Goal: Information Seeking & Learning: Learn about a topic

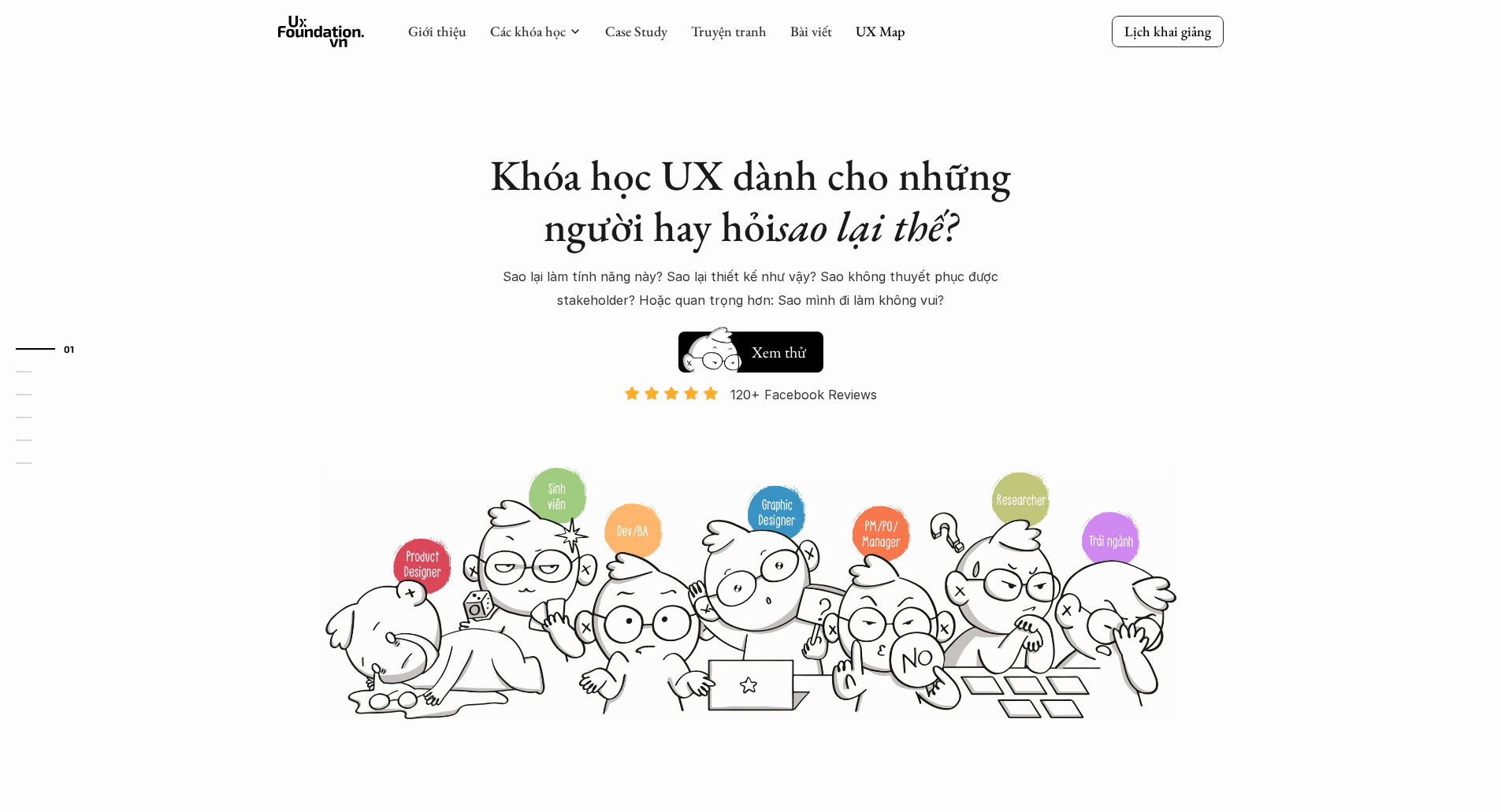
click at [333, 39] on icon at bounding box center [321, 31] width 87 height 32
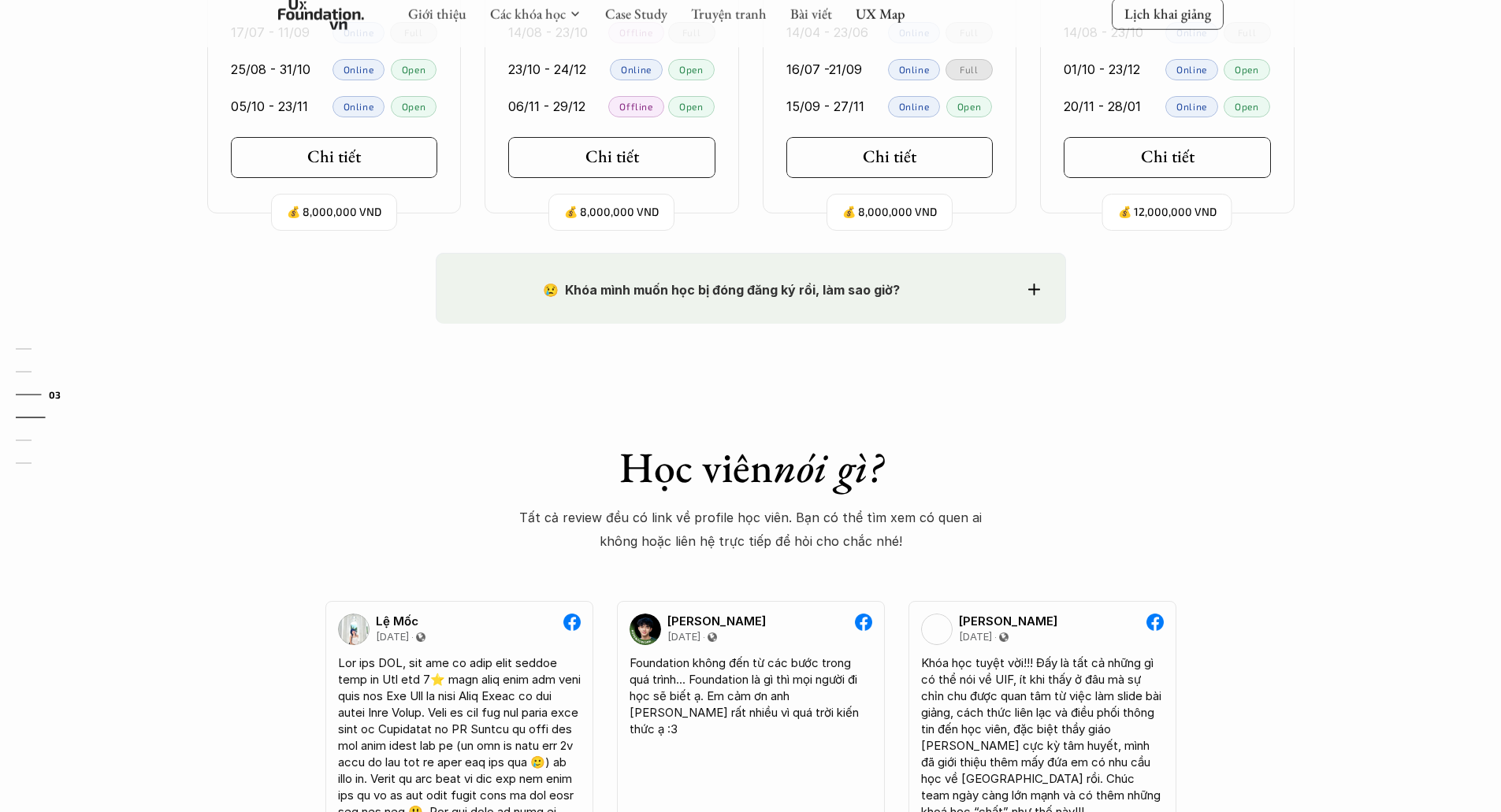
scroll to position [1575, 0]
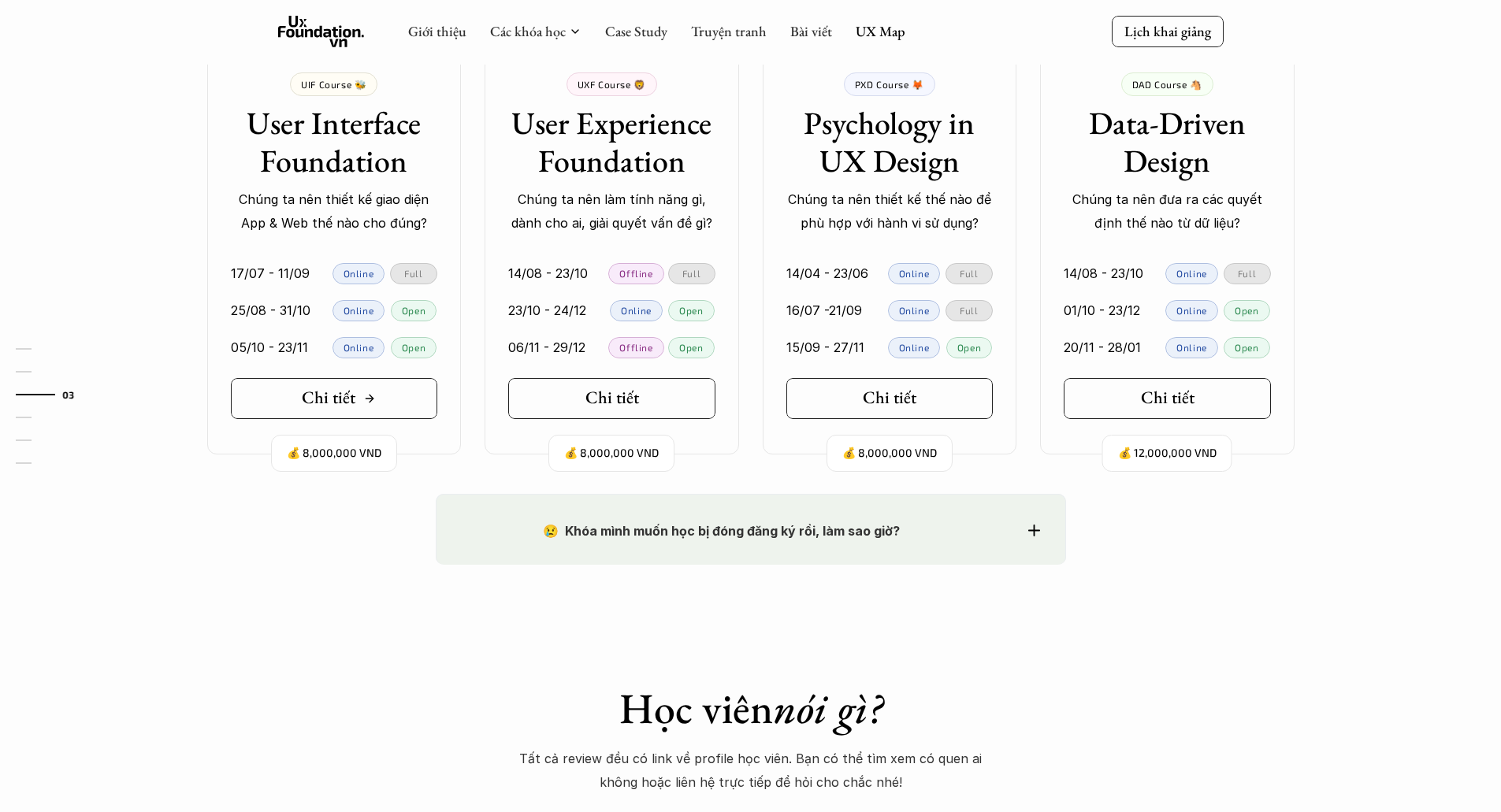
click at [377, 408] on link "Chi tiết" at bounding box center [334, 398] width 207 height 41
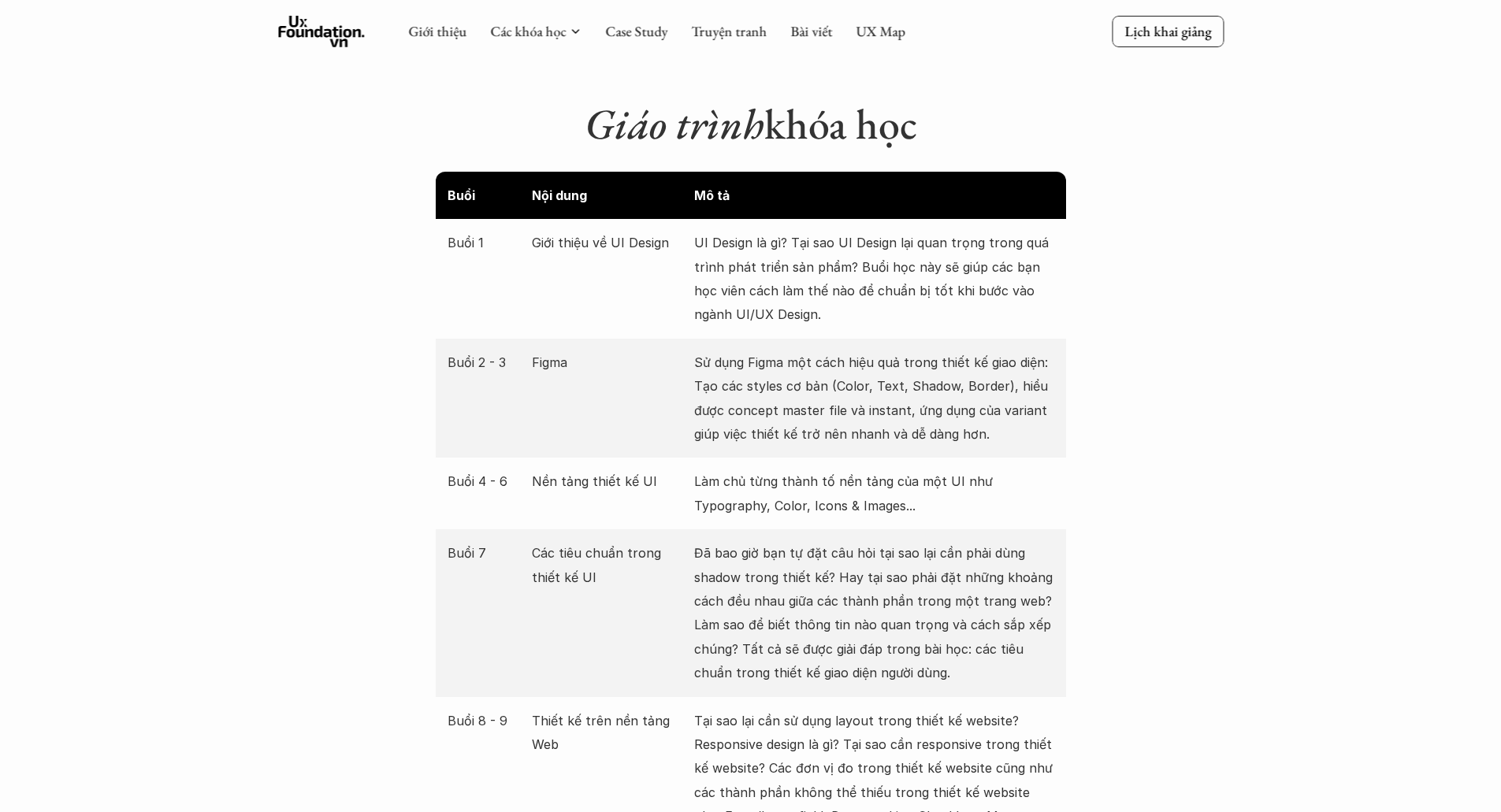
scroll to position [1970, 0]
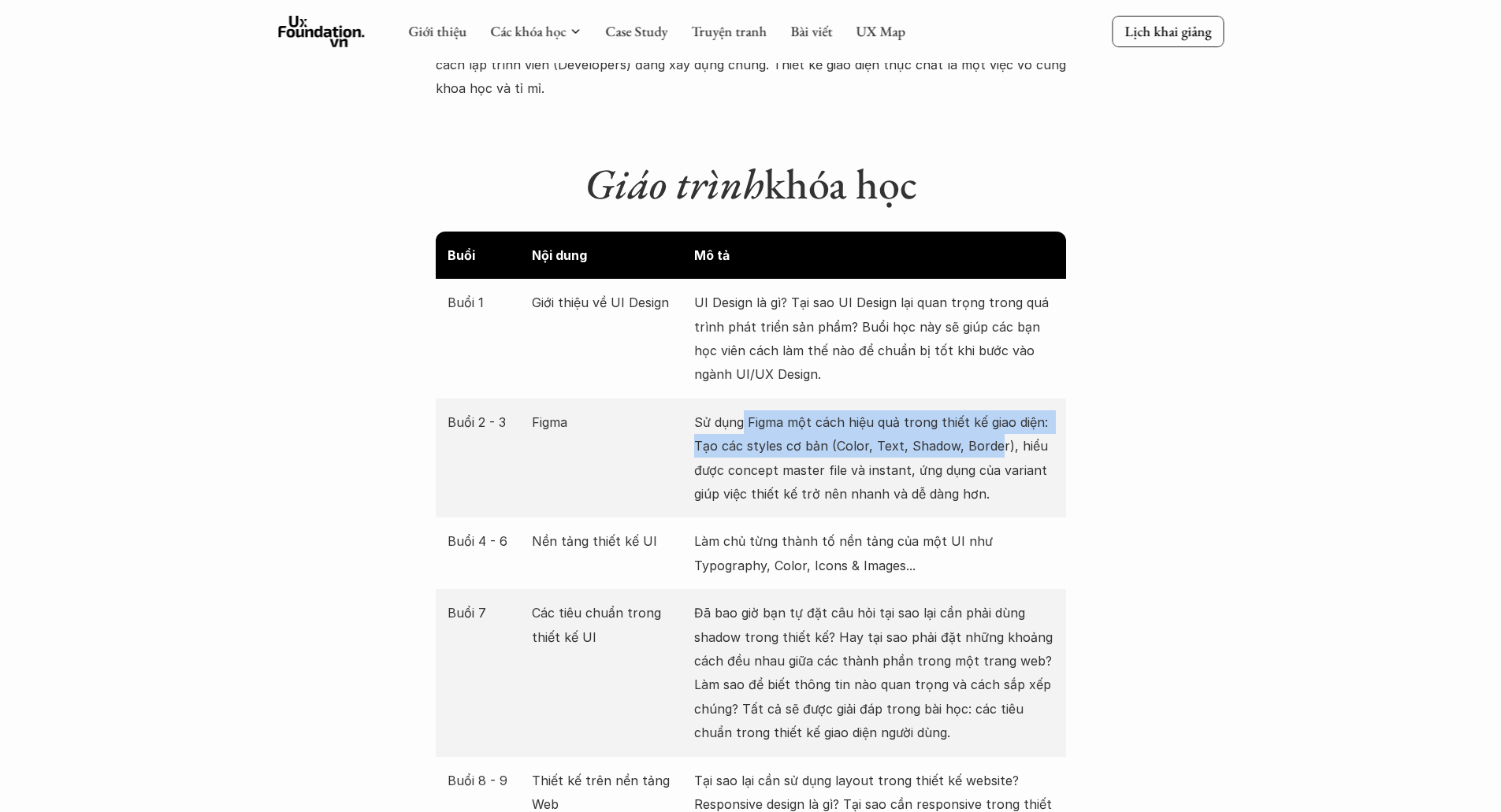
drag, startPoint x: 741, startPoint y: 398, endPoint x: 993, endPoint y: 432, distance: 254.3
click at [993, 432] on p "Sử dụng Figma một cách hiệu quả trong thiết kế giao diện: Tạo các styles cơ bản…" at bounding box center [875, 458] width 360 height 96
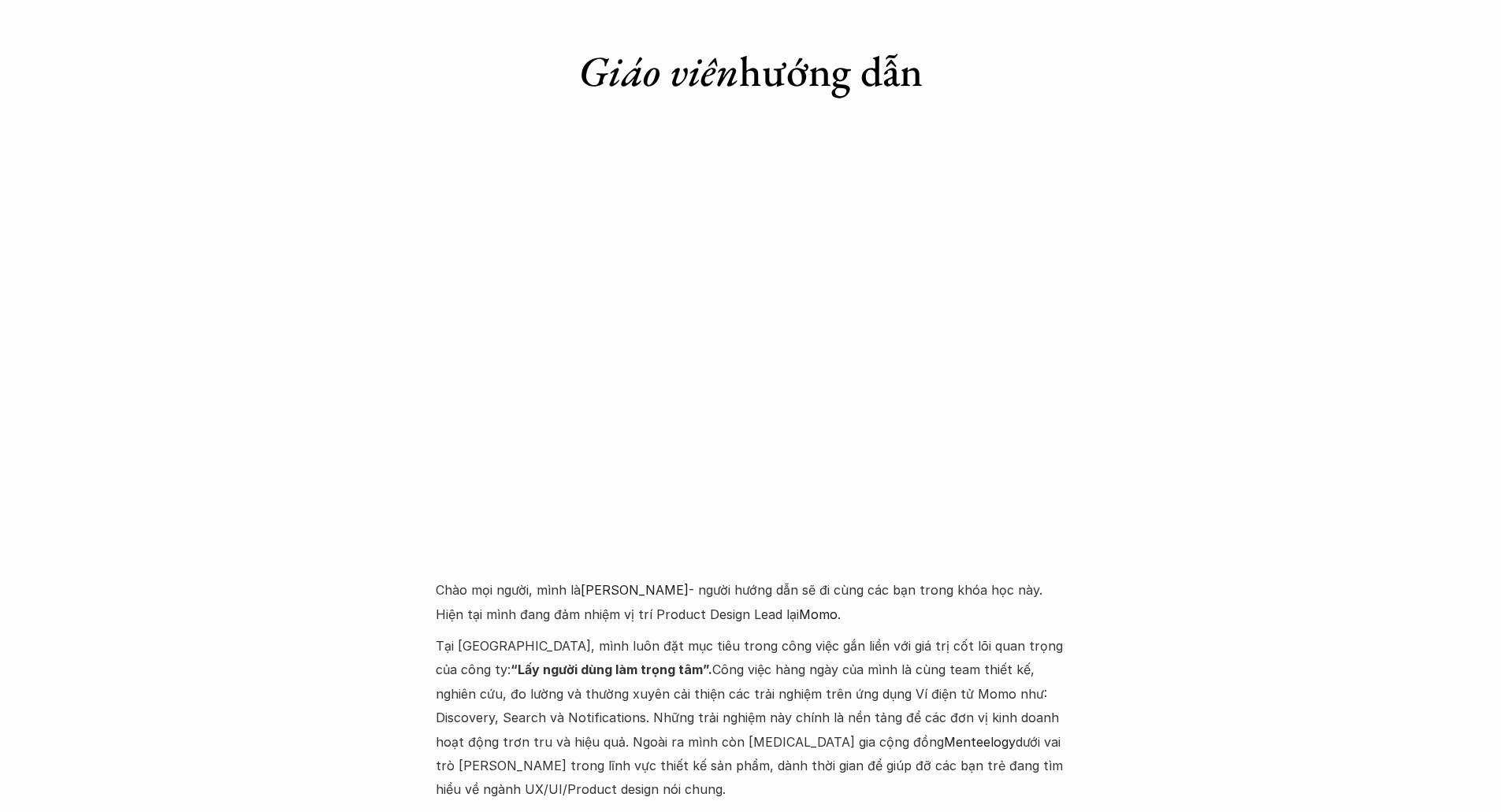
scroll to position [3466, 0]
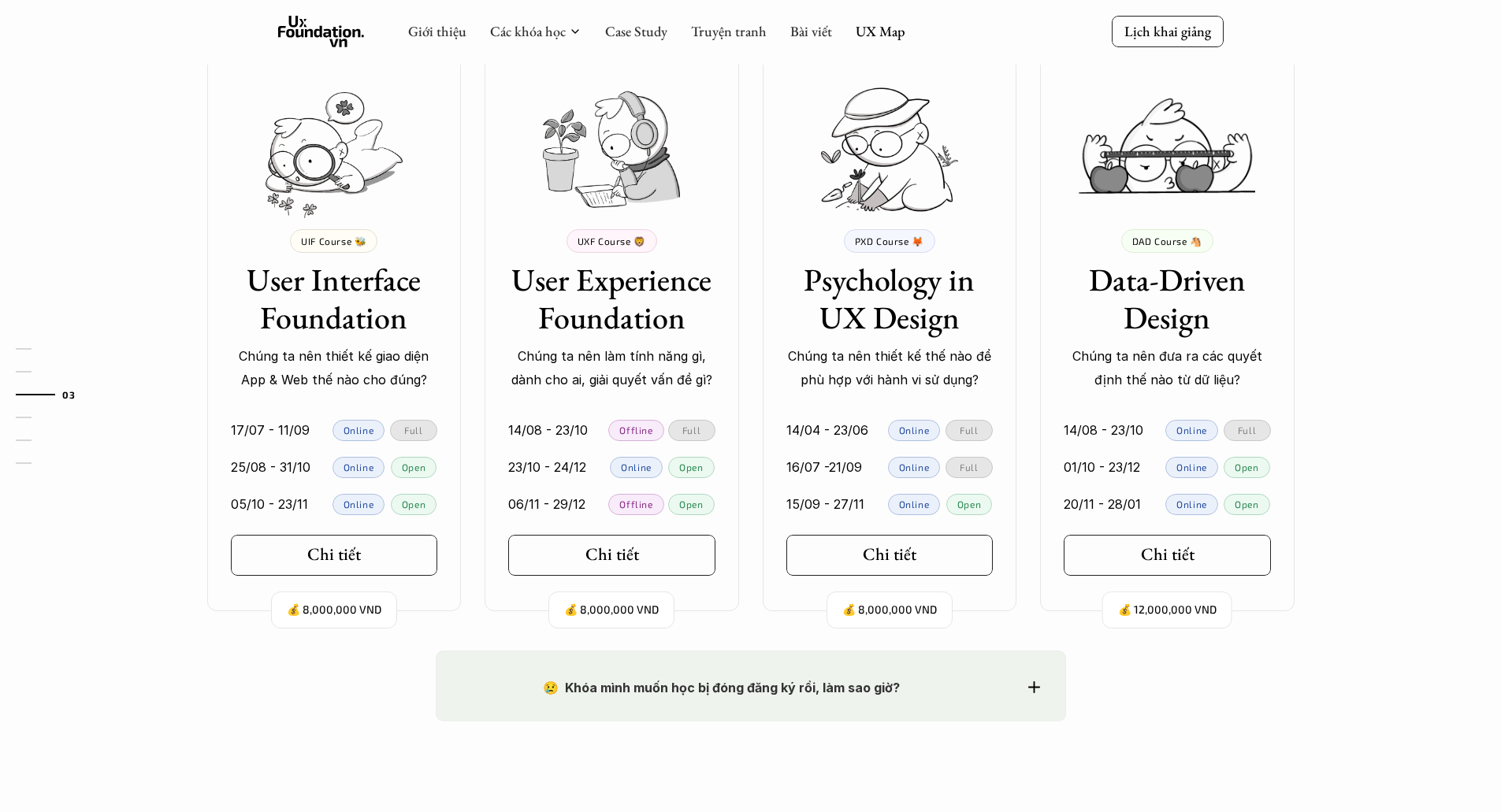
scroll to position [1418, 0]
click at [629, 294] on h3 "User Experience Foundation" at bounding box center [611, 299] width 207 height 75
click at [635, 568] on link "Chi tiết" at bounding box center [611, 556] width 207 height 41
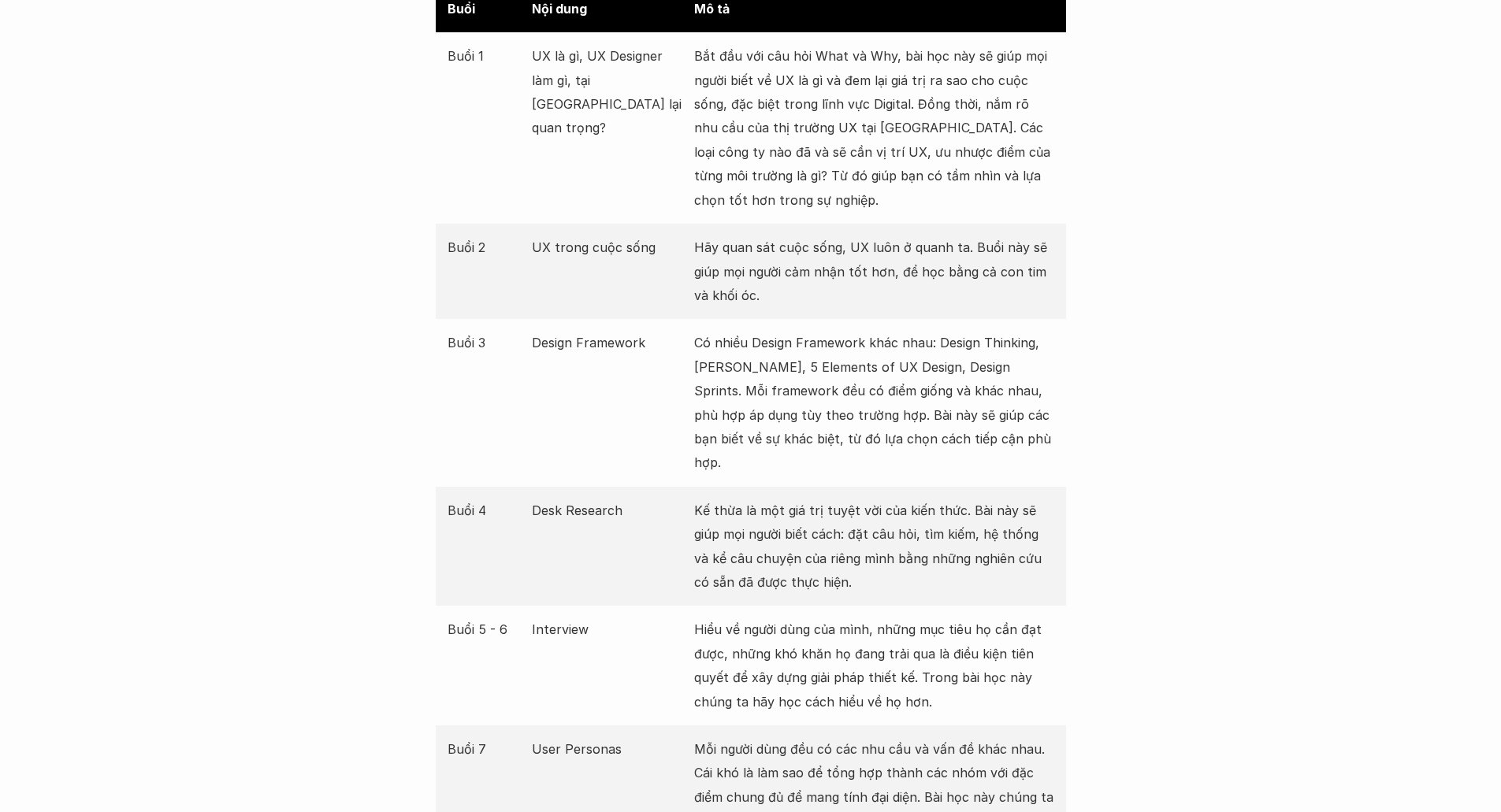
scroll to position [1891, 0]
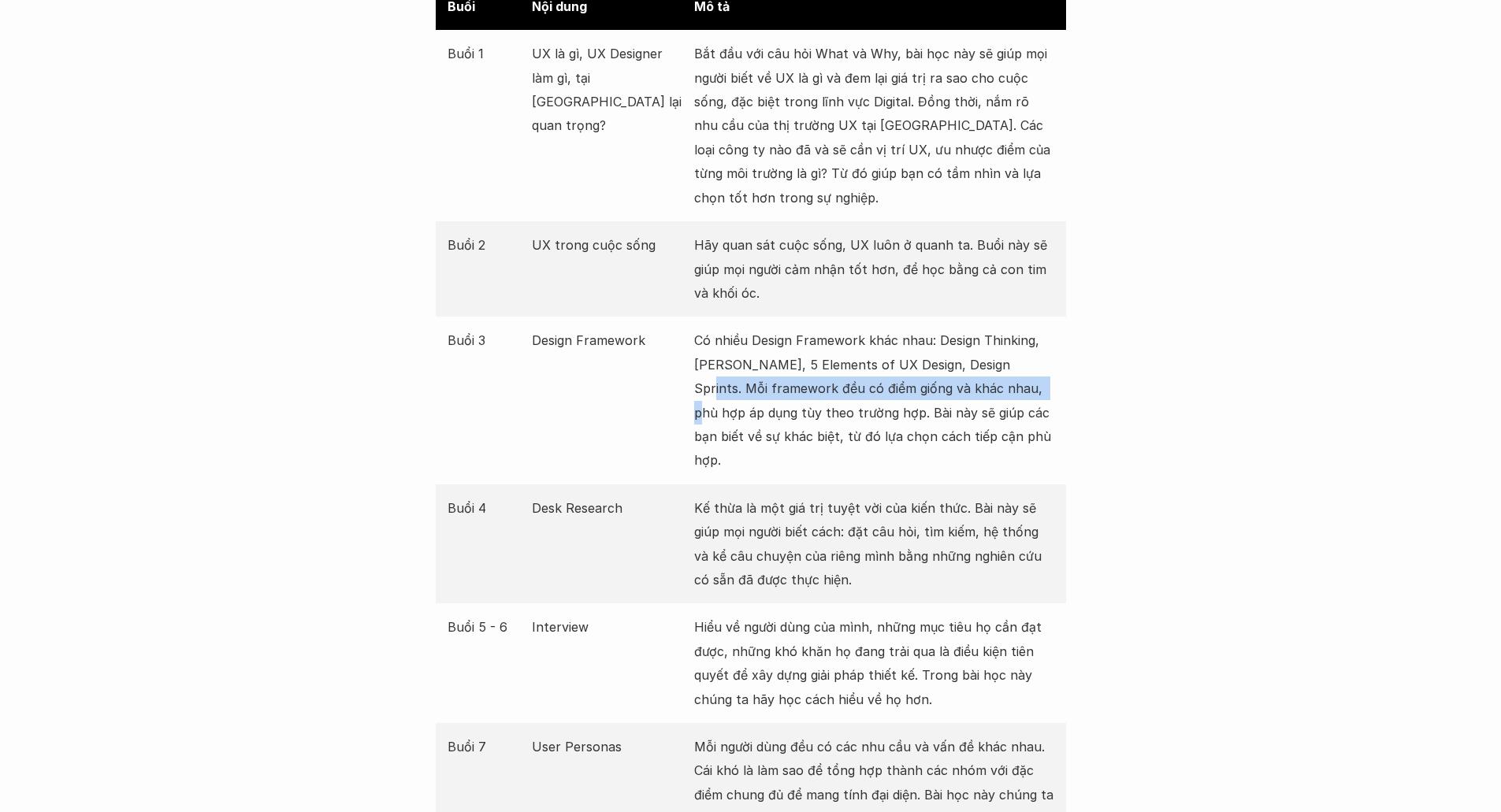
drag, startPoint x: 1003, startPoint y: 363, endPoint x: 1011, endPoint y: 386, distance: 24.4
click at [1011, 386] on p "Có nhiều Design Framework khác nhau: Design Thinking, [PERSON_NAME], 5 Elements…" at bounding box center [875, 400] width 360 height 144
click at [892, 386] on p "Có nhiều Design Framework khác nhau: Design Thinking, [PERSON_NAME], 5 Elements…" at bounding box center [875, 400] width 360 height 144
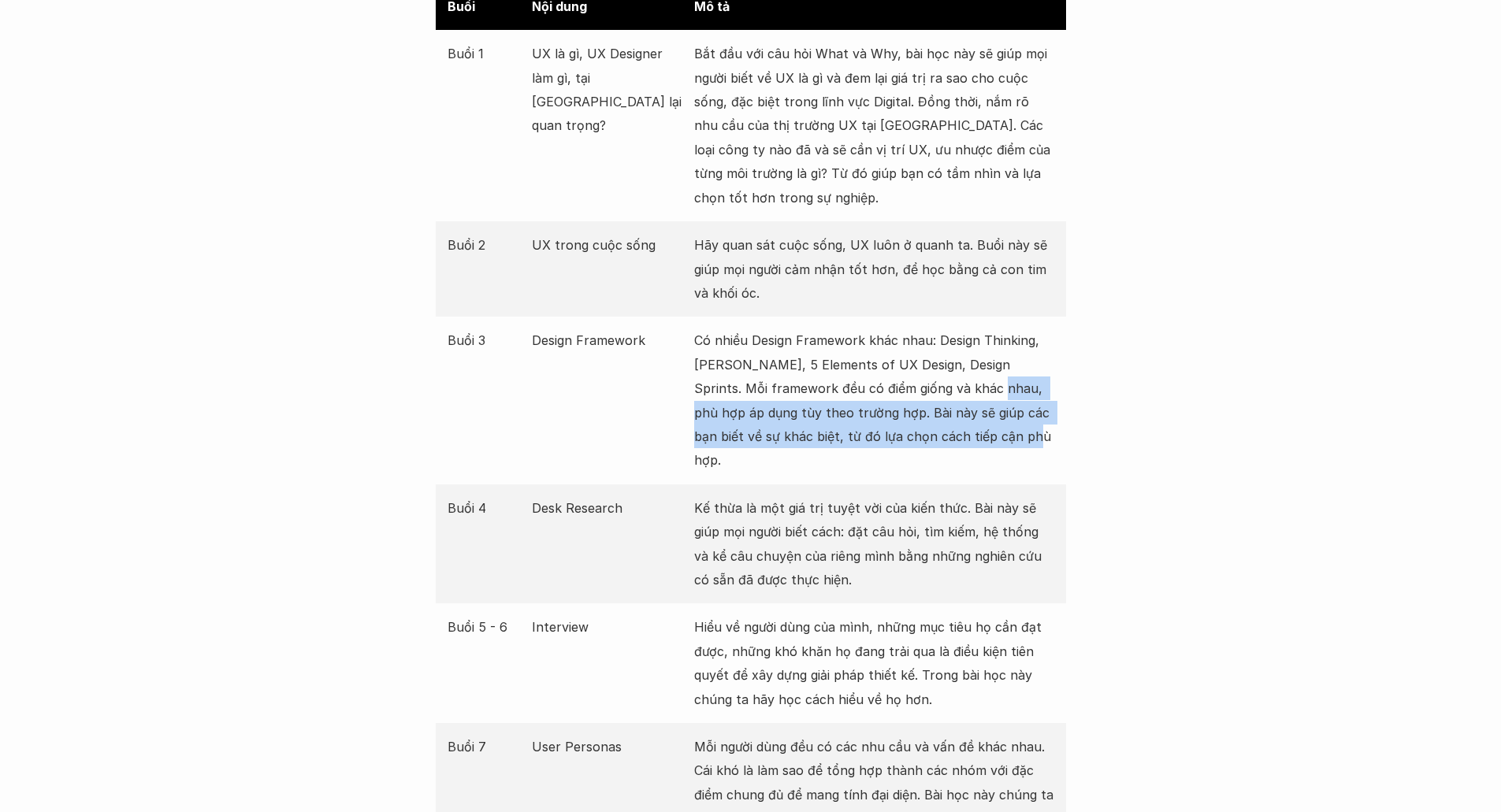
drag, startPoint x: 966, startPoint y: 389, endPoint x: 1047, endPoint y: 429, distance: 90.3
click at [1047, 429] on p "Có nhiều Design Framework khác nhau: Design Thinking, [PERSON_NAME], 5 Elements…" at bounding box center [875, 400] width 360 height 144
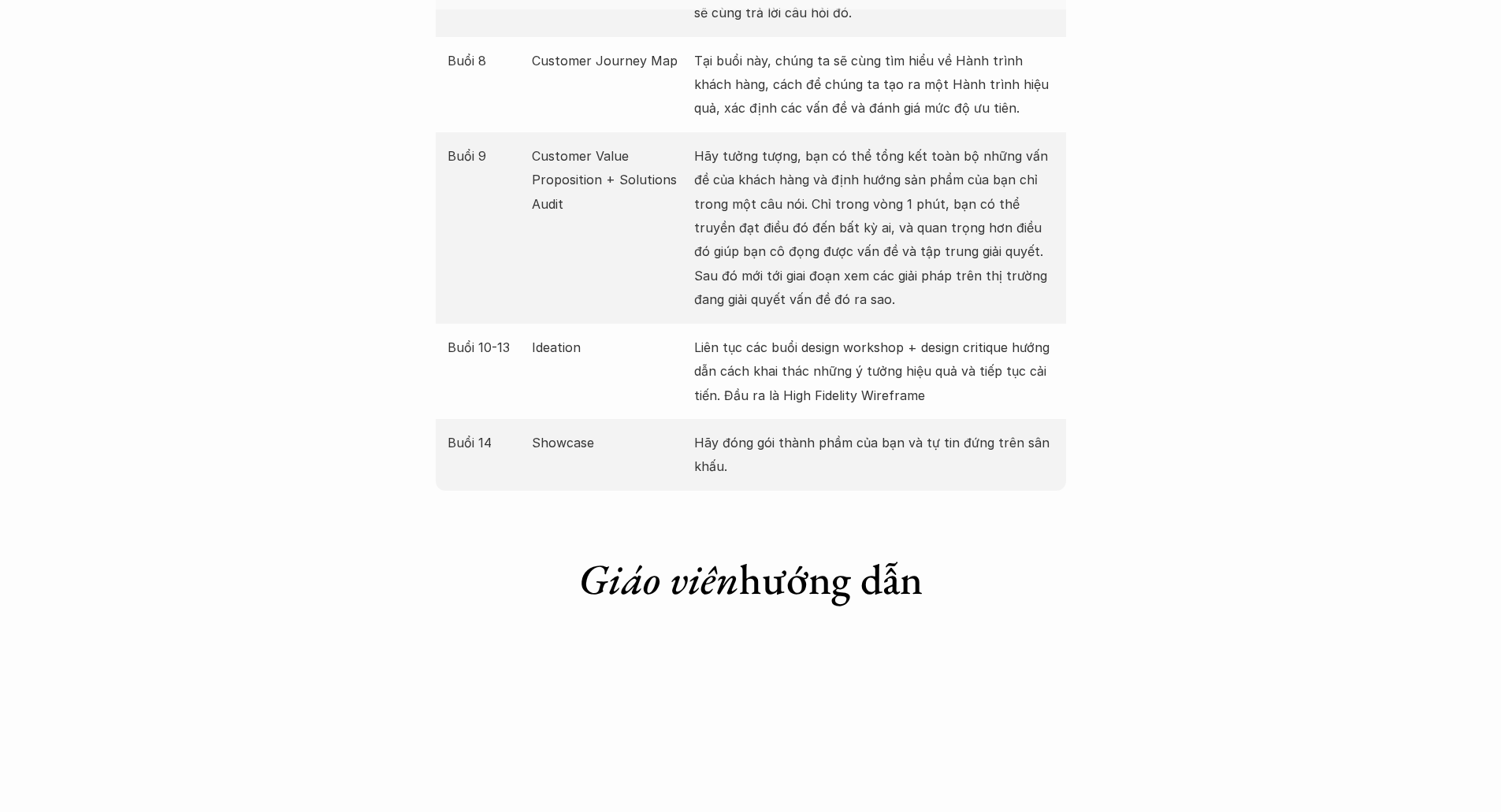
scroll to position [2679, 0]
